Goal: Task Accomplishment & Management: Complete application form

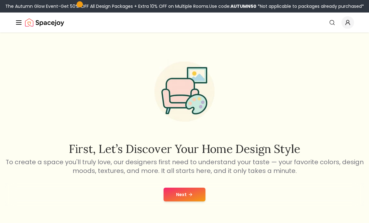
click at [185, 201] on button "Next" at bounding box center [185, 195] width 42 height 14
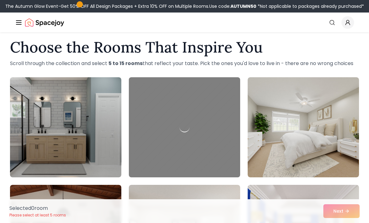
scroll to position [9, 0]
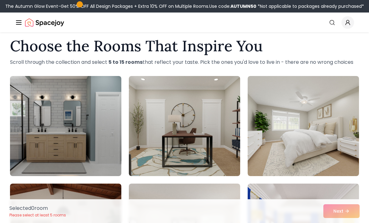
click at [45, 110] on img at bounding box center [65, 126] width 111 height 100
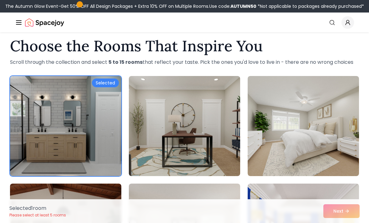
click at [349, 223] on div "Selected 1 room Please select at least 5 rooms Next" at bounding box center [184, 211] width 360 height 24
click at [336, 147] on img at bounding box center [303, 126] width 111 height 100
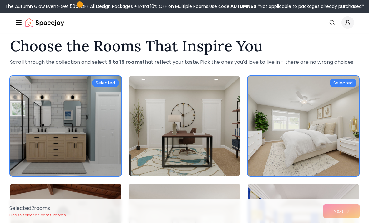
click at [228, 136] on img at bounding box center [184, 126] width 111 height 100
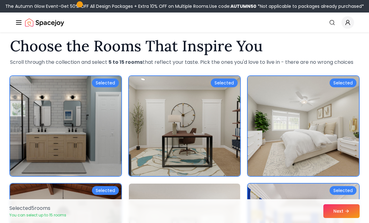
scroll to position [0, 0]
